Goal: Find specific page/section: Find specific page/section

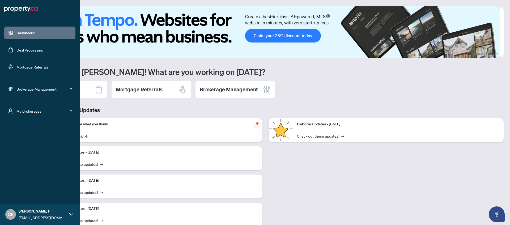
click at [9, 111] on icon "user-switch" at bounding box center [10, 110] width 5 height 5
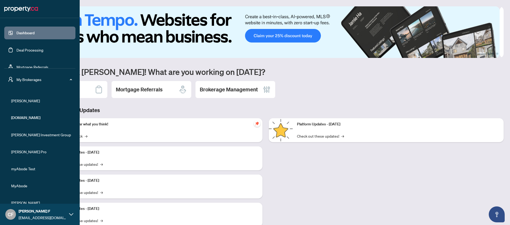
click at [33, 100] on span "[PERSON_NAME]" at bounding box center [41, 101] width 61 height 6
